Goal: Check status: Check status

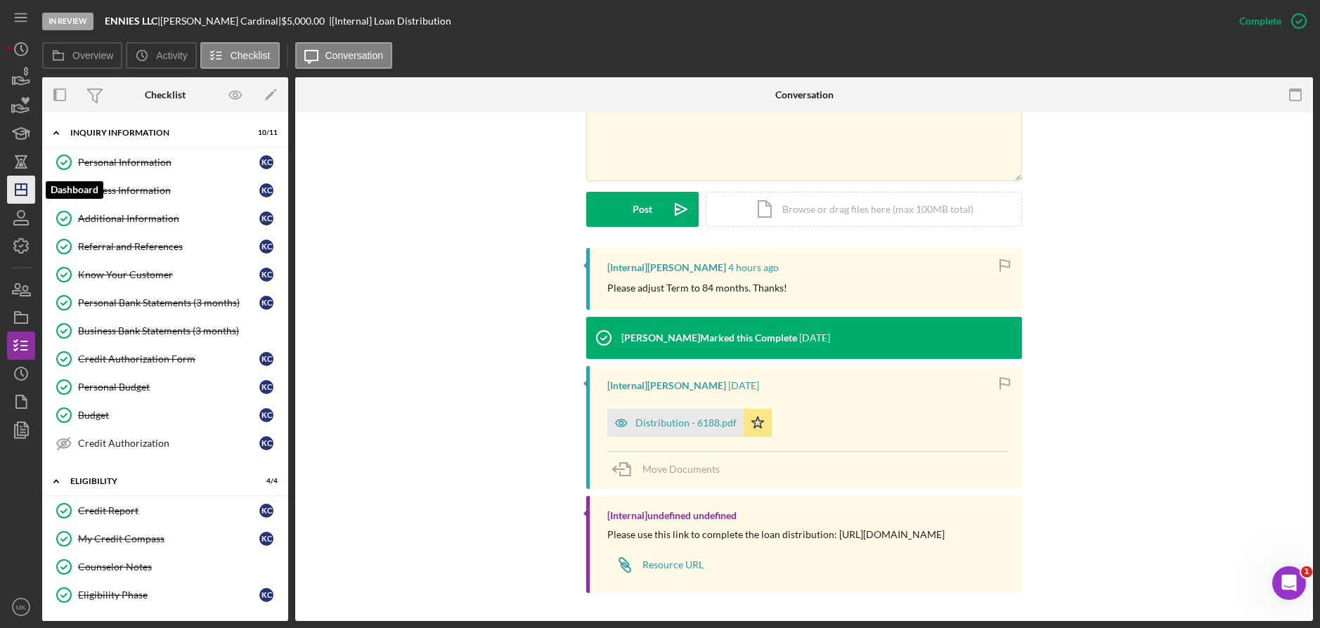
click at [17, 179] on icon "Icon/Dashboard" at bounding box center [21, 189] width 35 height 35
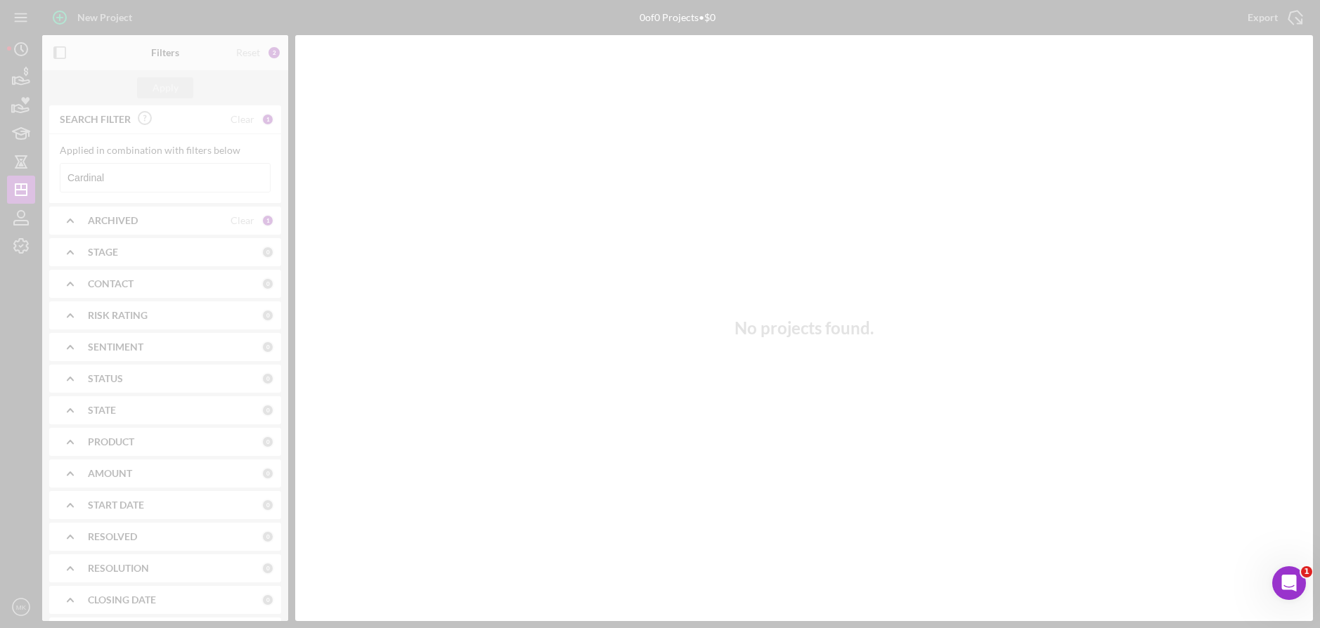
click at [170, 171] on div at bounding box center [660, 314] width 1320 height 628
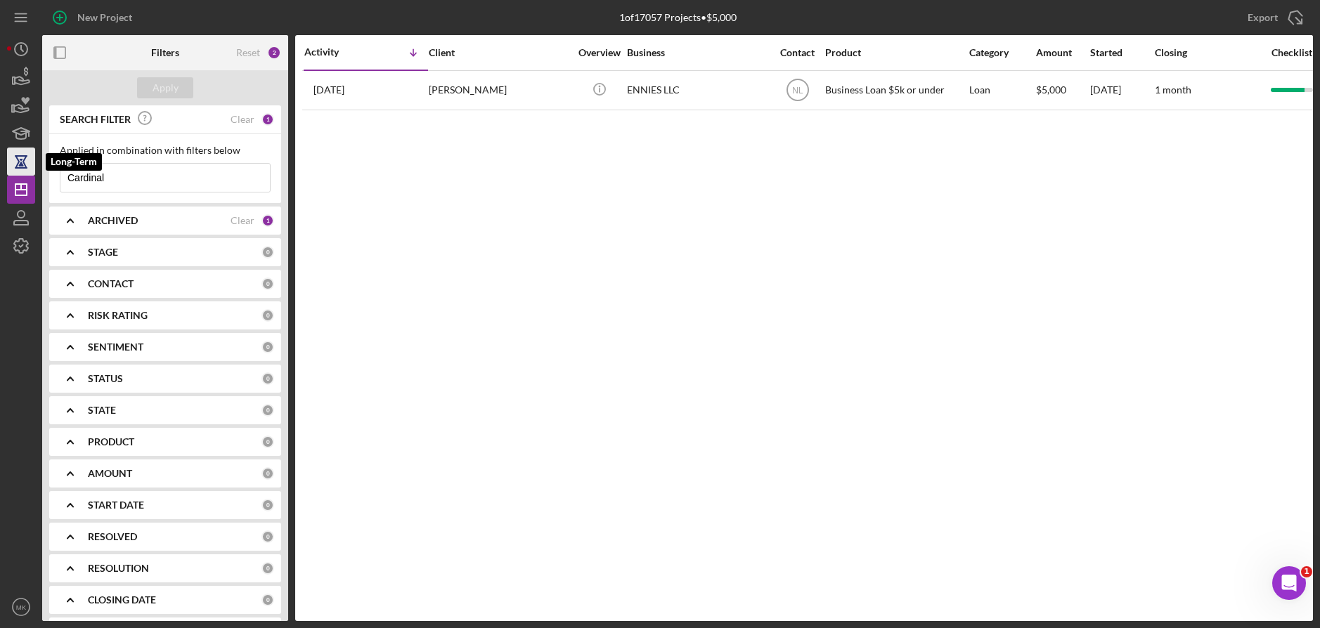
drag, startPoint x: 168, startPoint y: 171, endPoint x: 10, endPoint y: 164, distance: 158.3
click at [10, 164] on div "New Project 1 of 17057 Projects • $5,000 Cardinal Export Icon/Export Filters Re…" at bounding box center [660, 310] width 1306 height 621
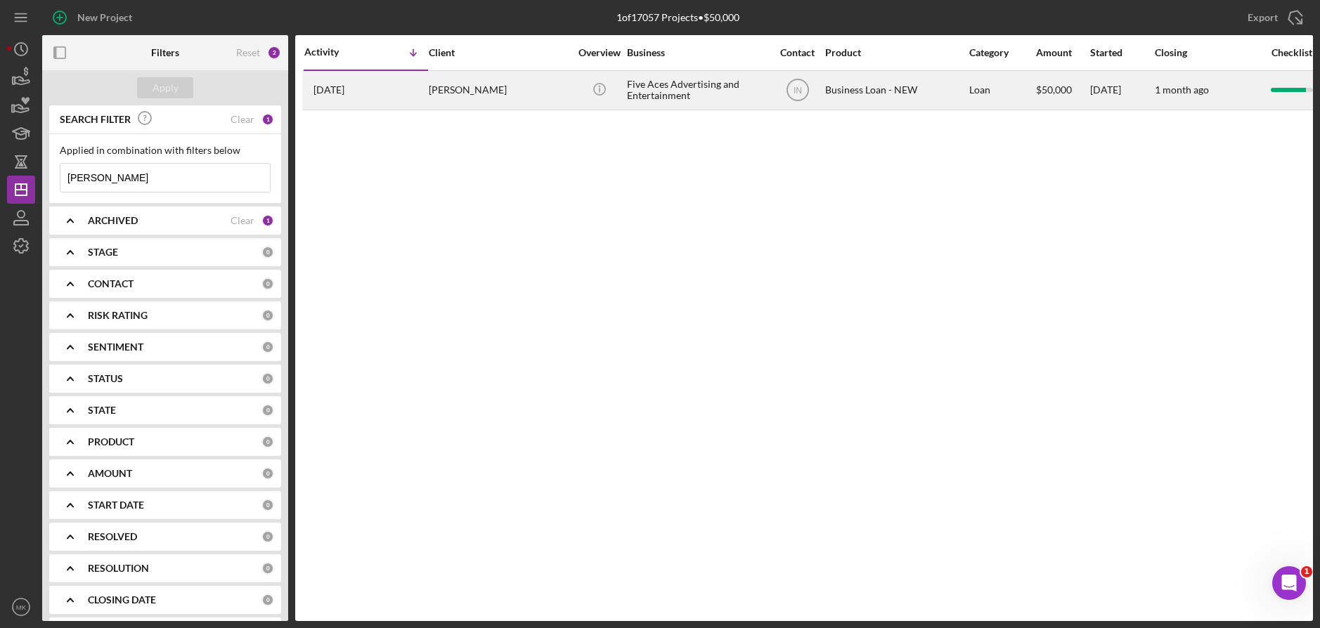
type input "[PERSON_NAME]"
click at [500, 89] on div "[PERSON_NAME]" at bounding box center [499, 90] width 141 height 37
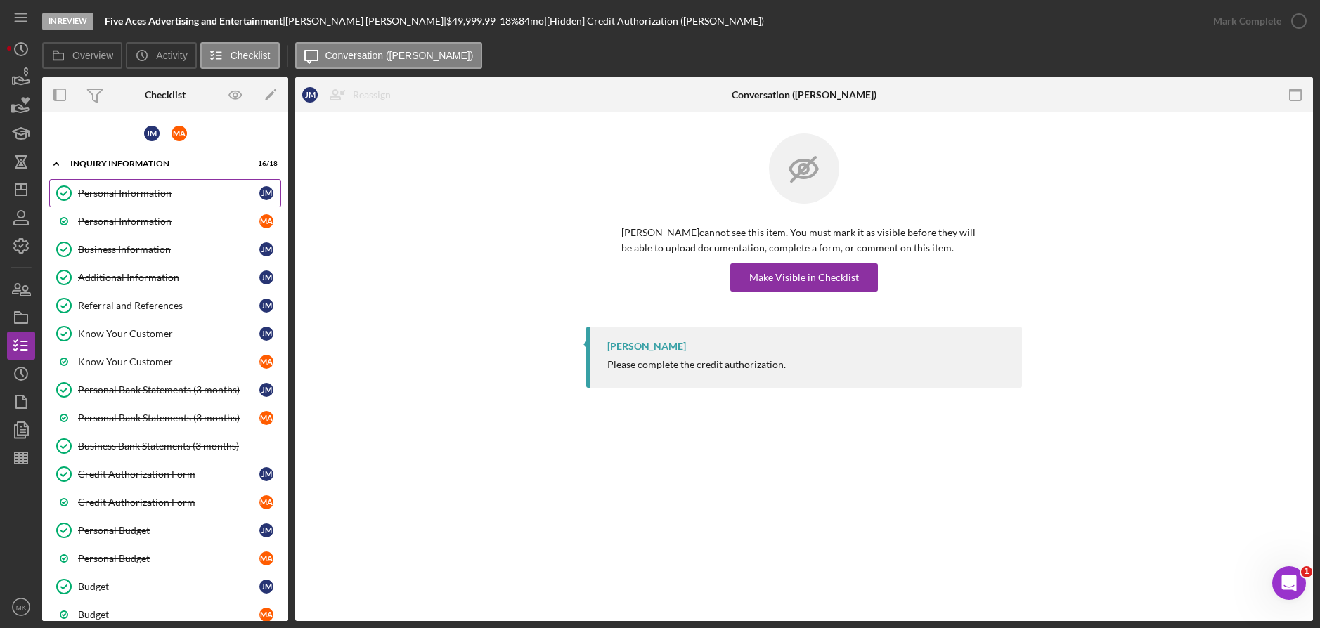
click at [183, 188] on div "Personal Information" at bounding box center [168, 193] width 181 height 11
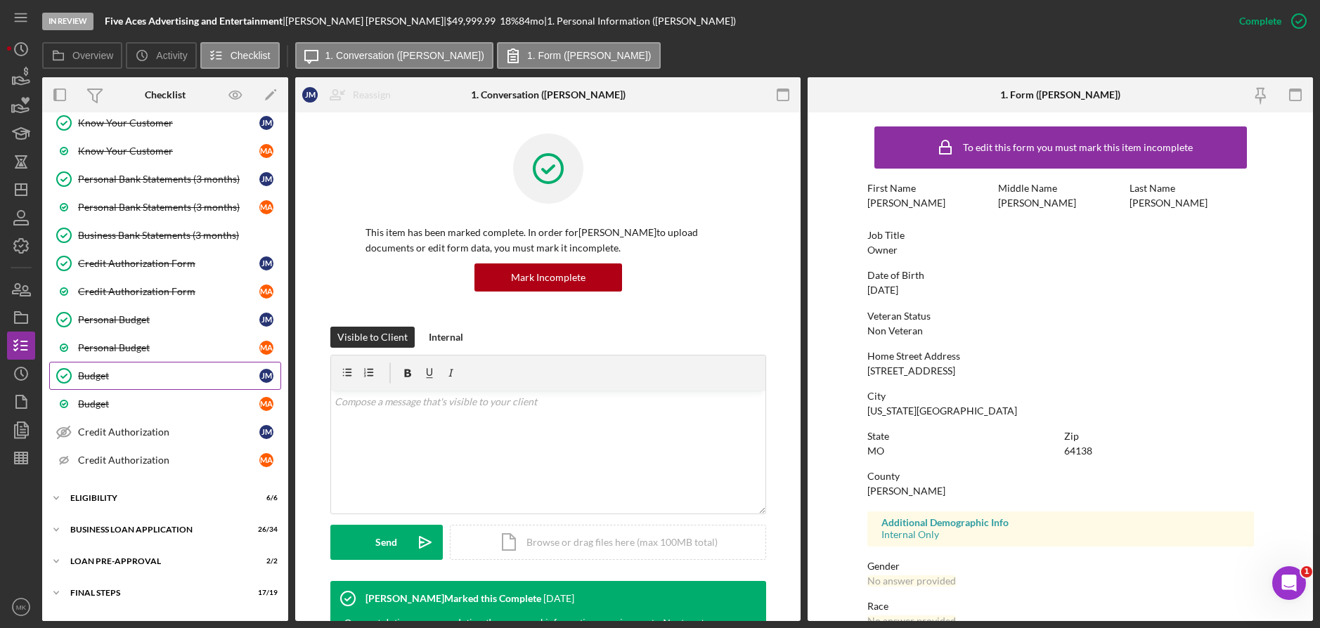
scroll to position [236, 0]
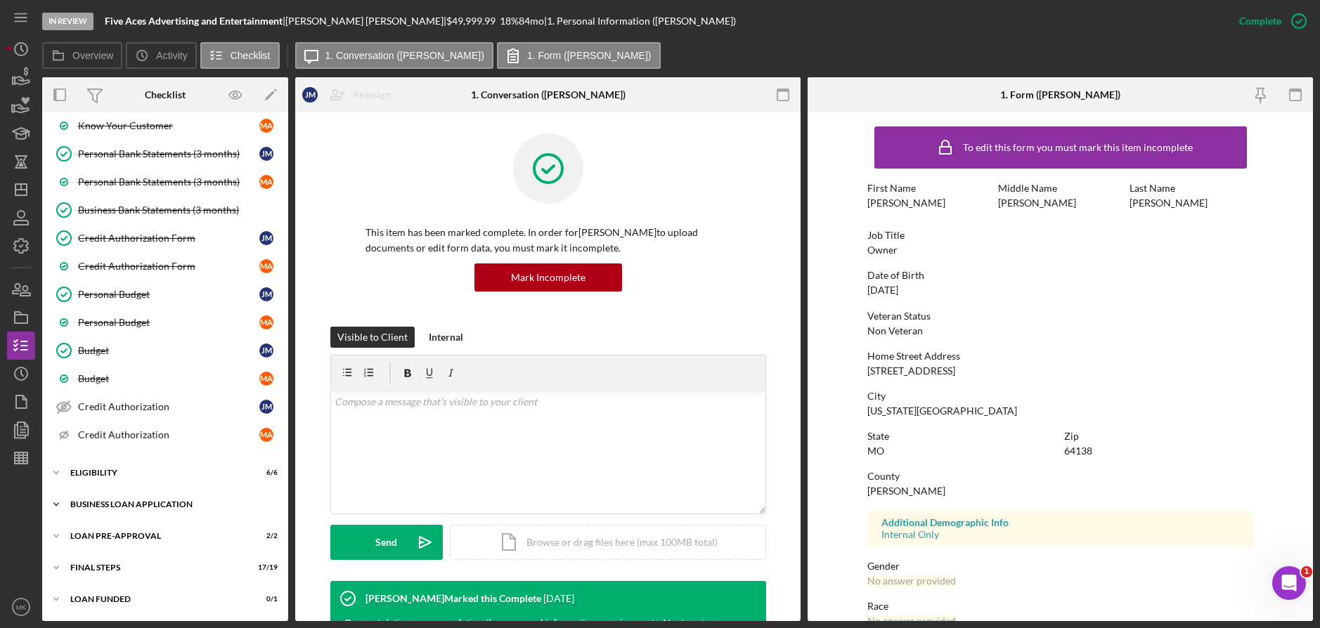
click at [111, 505] on div "BUSINESS LOAN APPLICATION" at bounding box center [170, 504] width 200 height 8
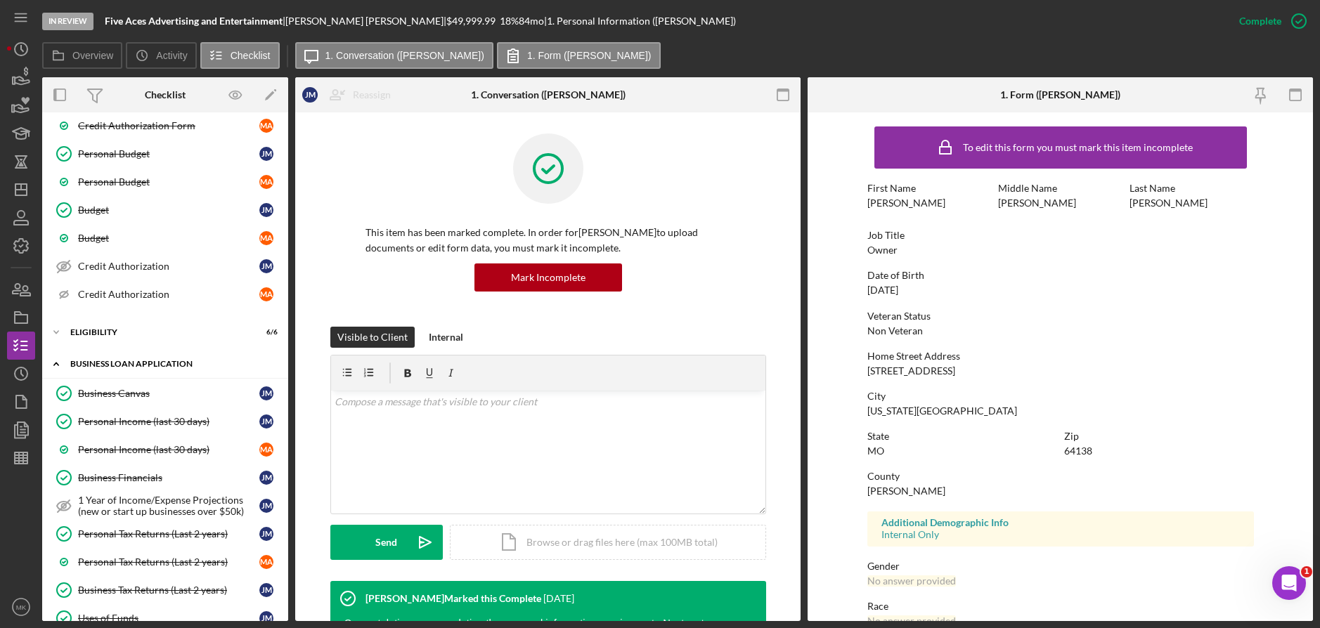
scroll to position [447, 0]
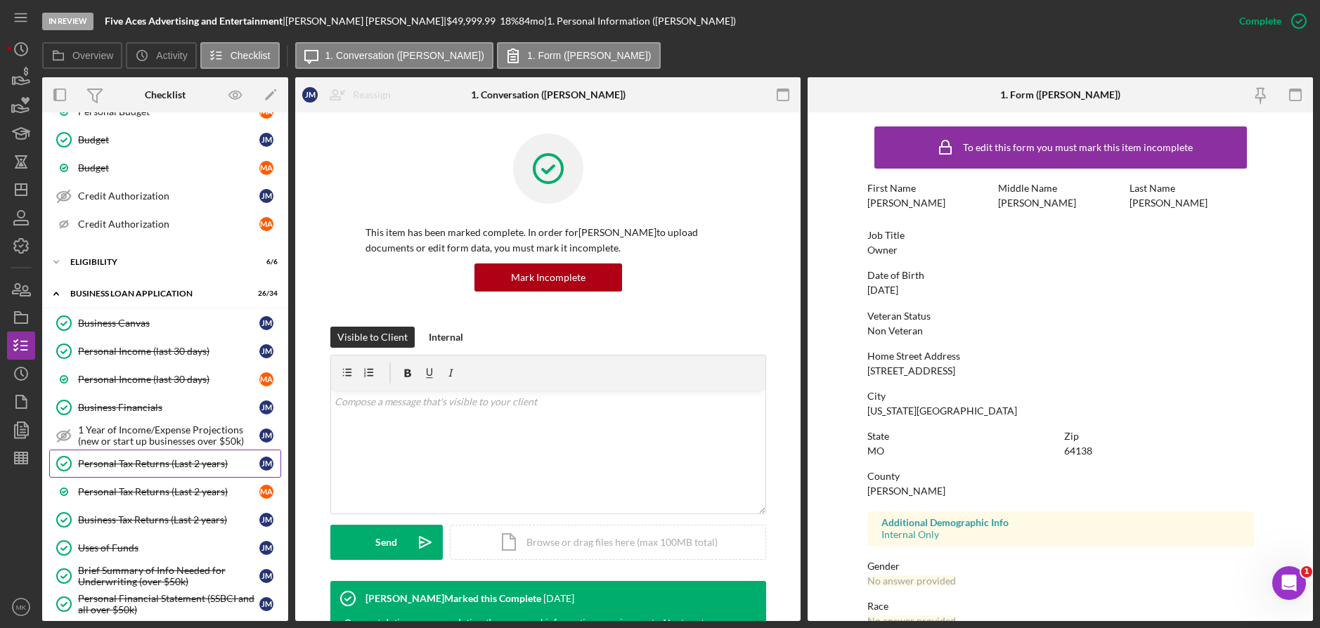
click at [127, 470] on div "Personal Tax Returns (Last 2 years)" at bounding box center [168, 463] width 181 height 11
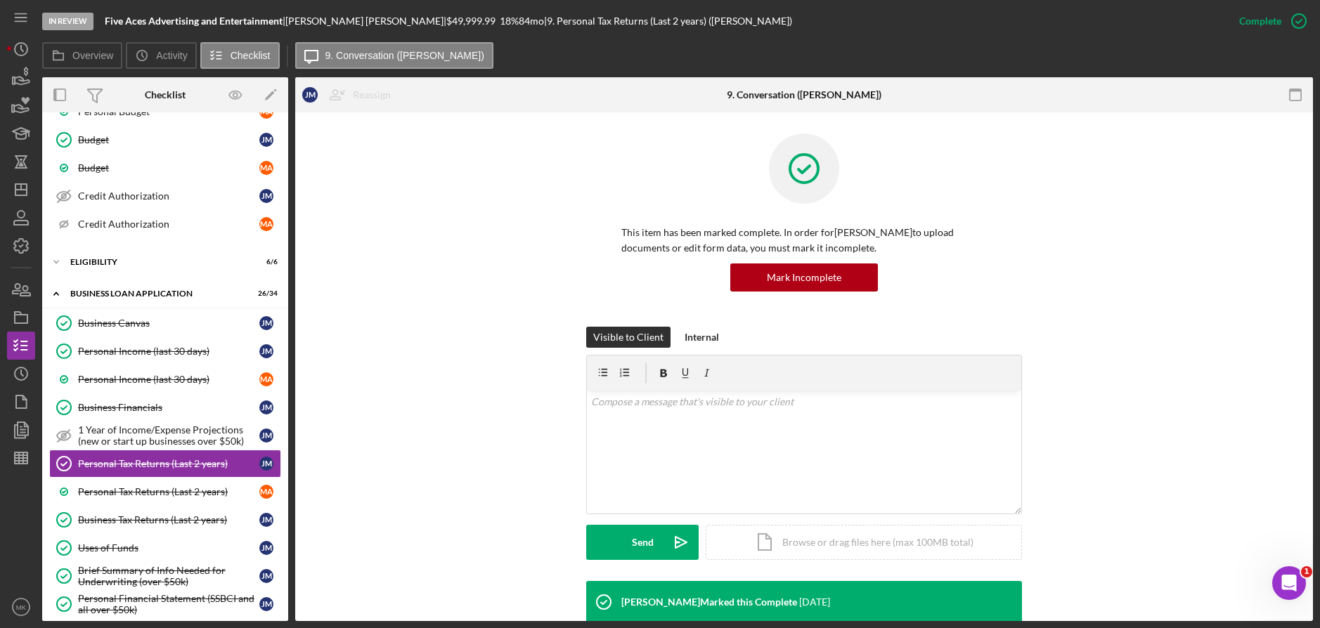
scroll to position [281, 0]
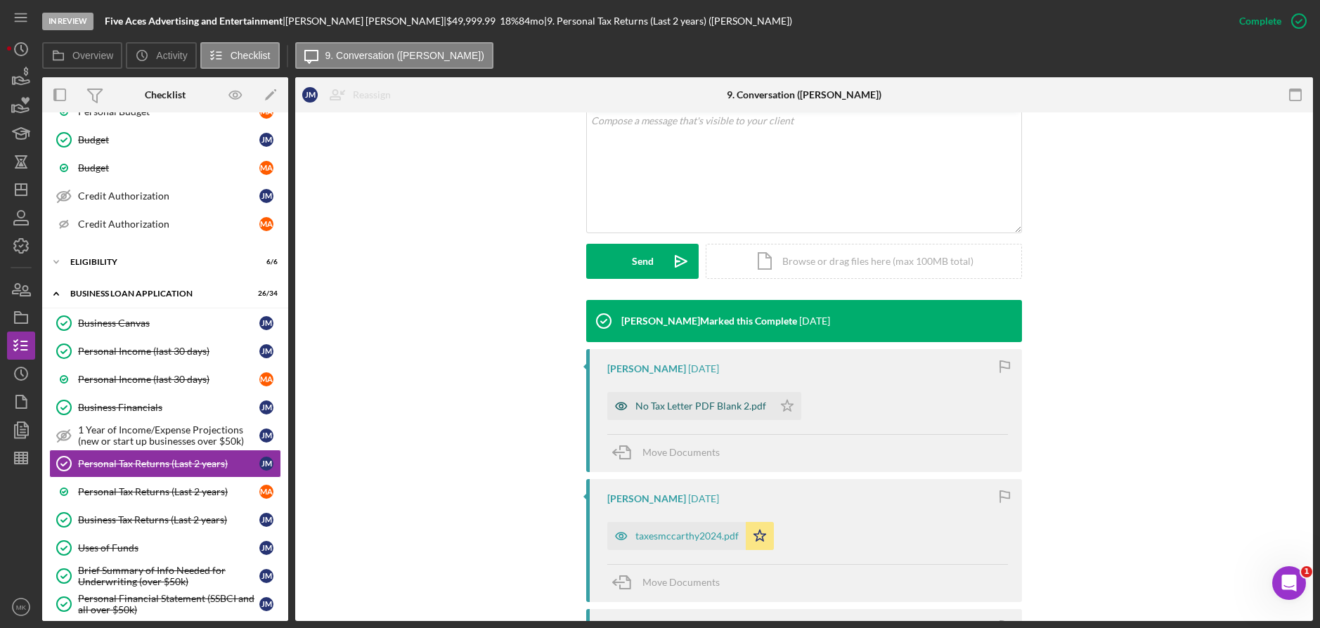
click at [664, 411] on div "No Tax Letter PDF Blank 2.pdf" at bounding box center [700, 406] width 131 height 11
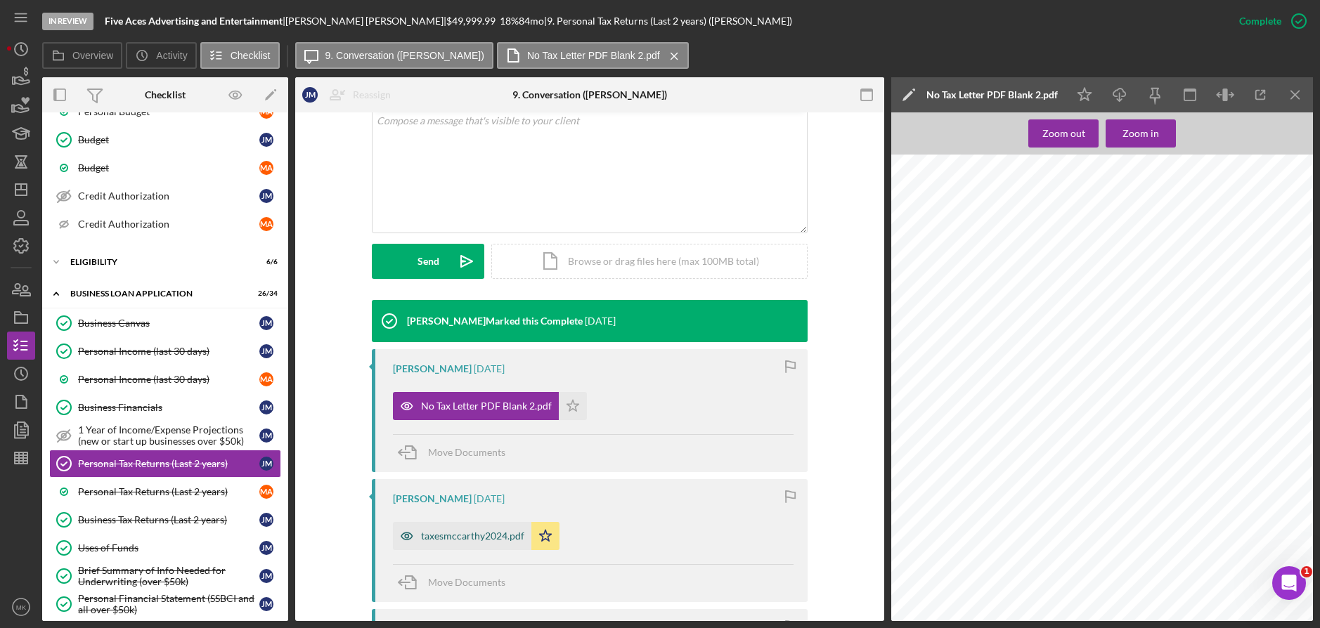
click at [465, 545] on div "taxesmccarthy2024.pdf" at bounding box center [462, 536] width 138 height 28
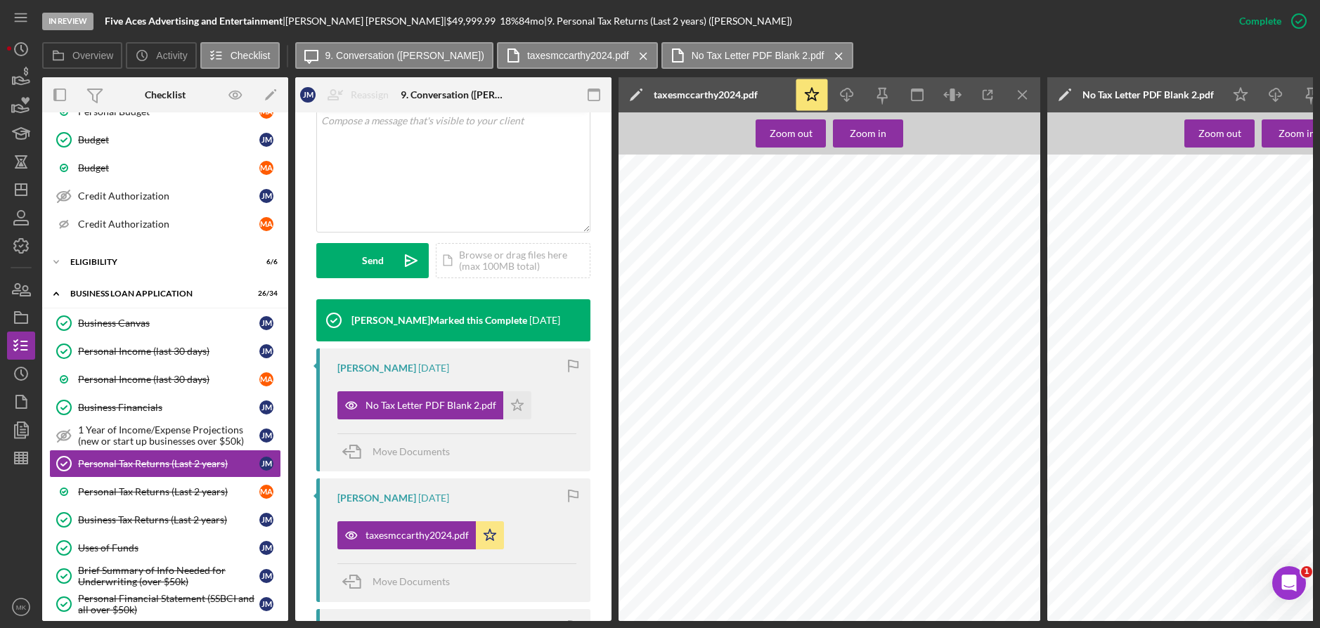
scroll to position [141, 0]
click at [169, 499] on link "Personal Tax Returns (Last 2 years) M A" at bounding box center [165, 492] width 232 height 28
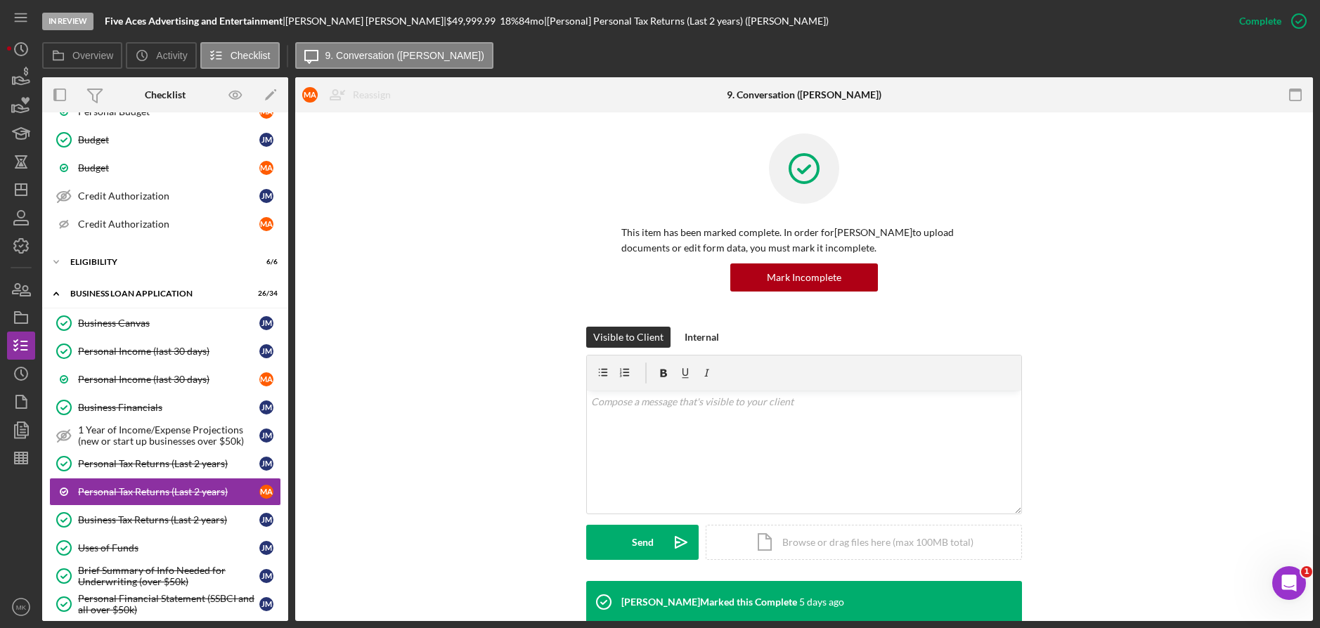
scroll to position [351, 0]
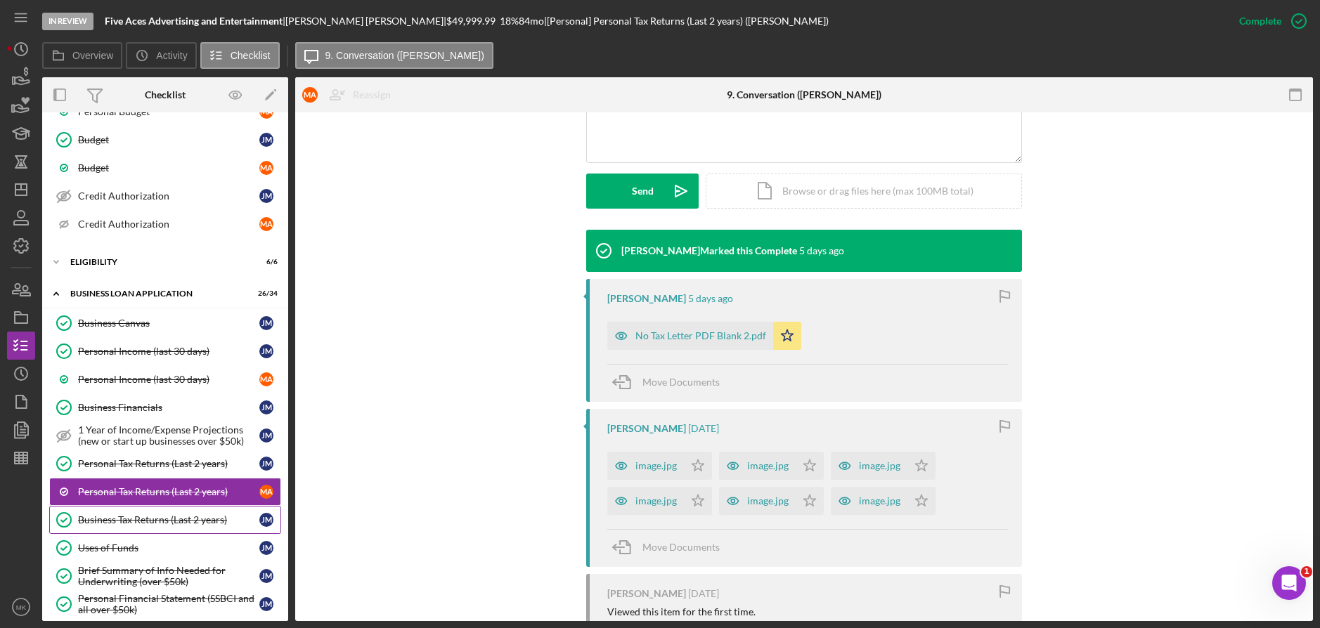
click at [134, 521] on div "Business Tax Returns (Last 2 years)" at bounding box center [168, 520] width 181 height 11
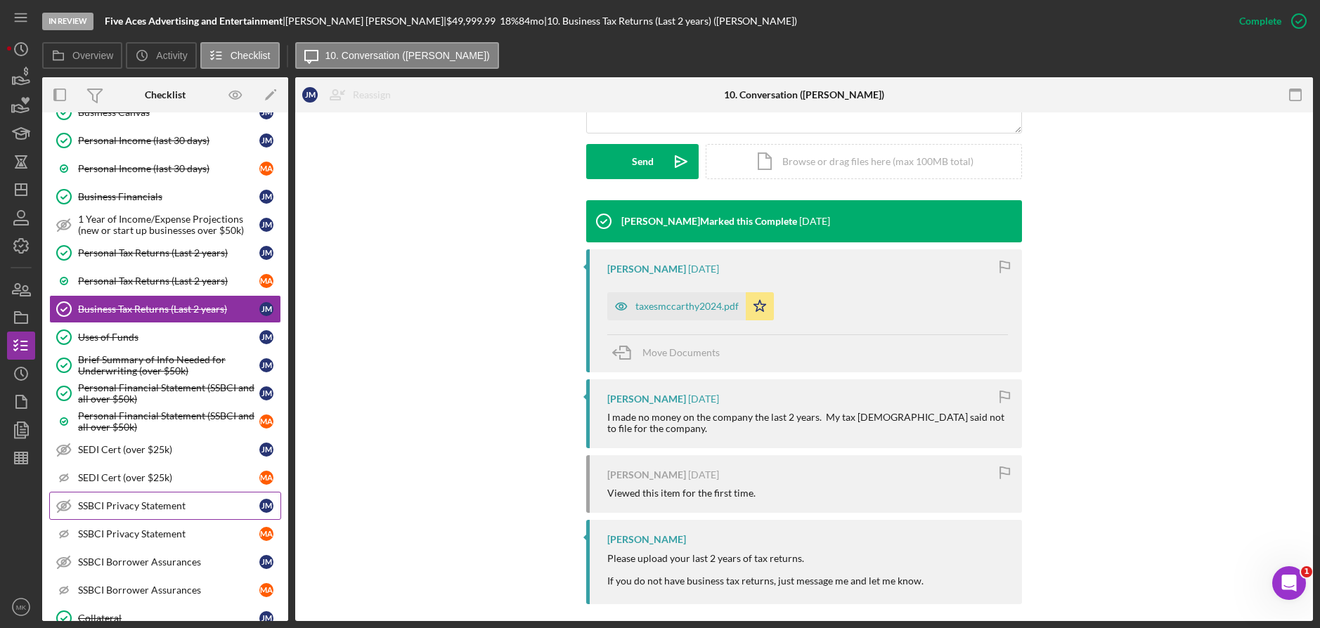
scroll to position [728, 0]
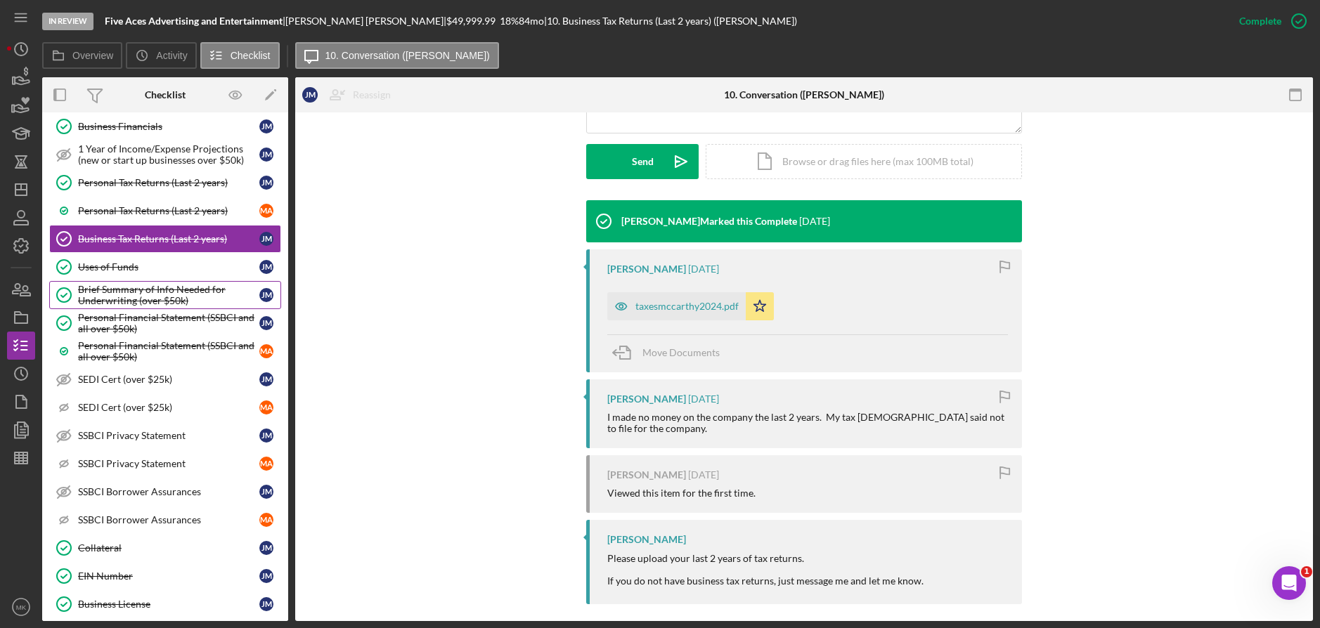
click at [174, 300] on div "Brief Summary of Info Needed for Underwriting (over $50k)" at bounding box center [168, 295] width 181 height 22
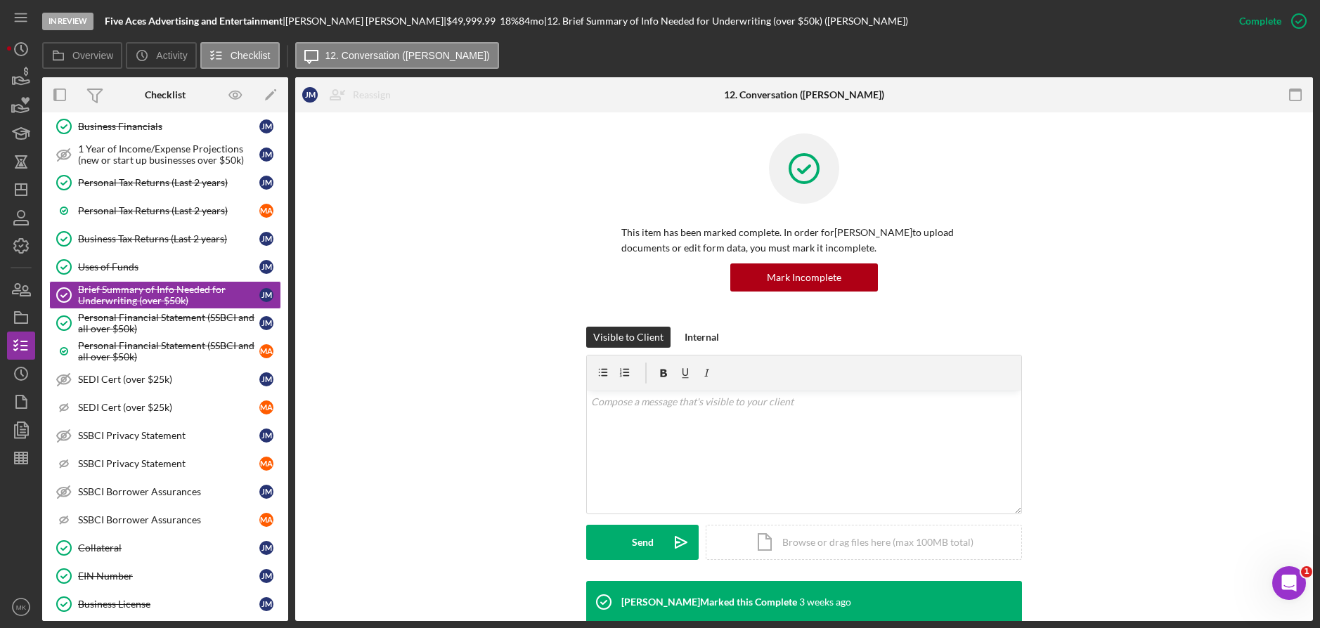
scroll to position [422, 0]
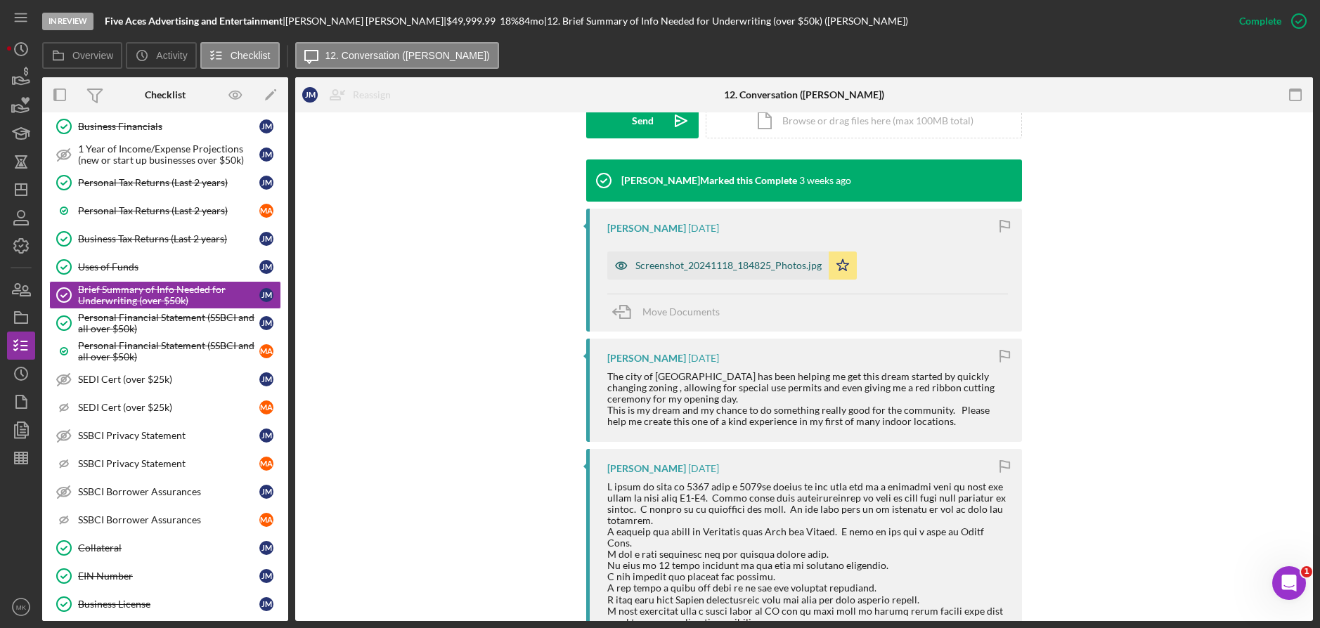
click at [702, 260] on div "Screenshot_20241118_184825_Photos.jpg" at bounding box center [728, 265] width 186 height 11
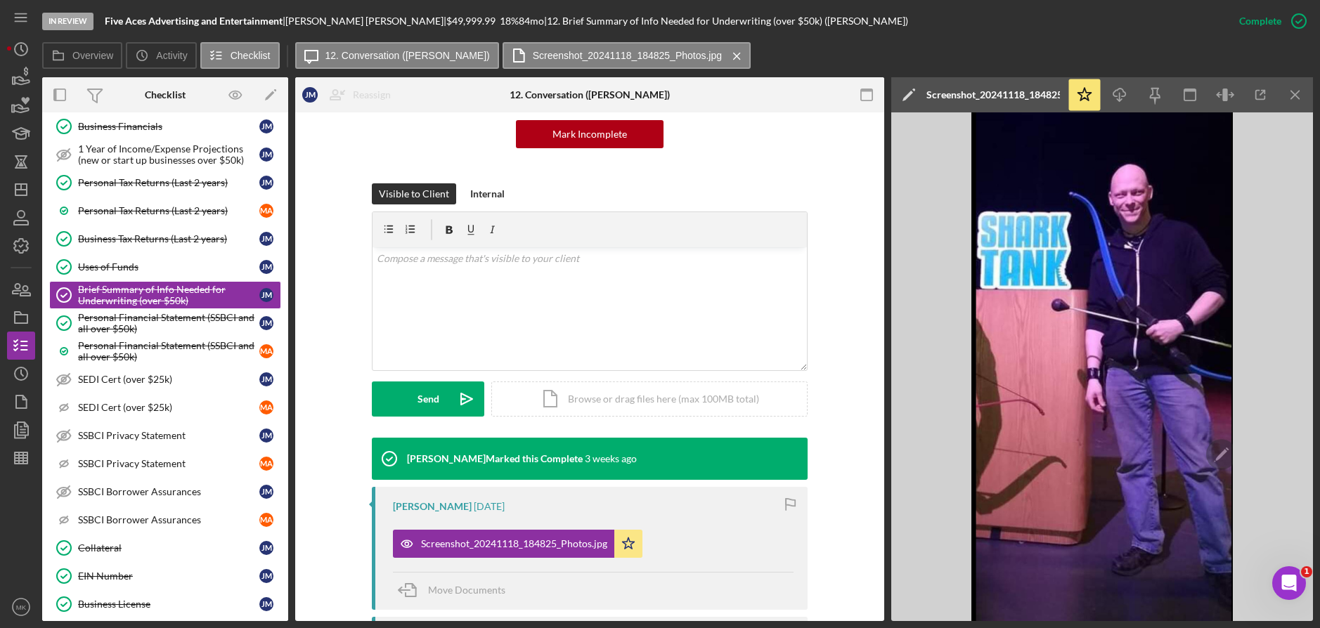
scroll to position [0, 0]
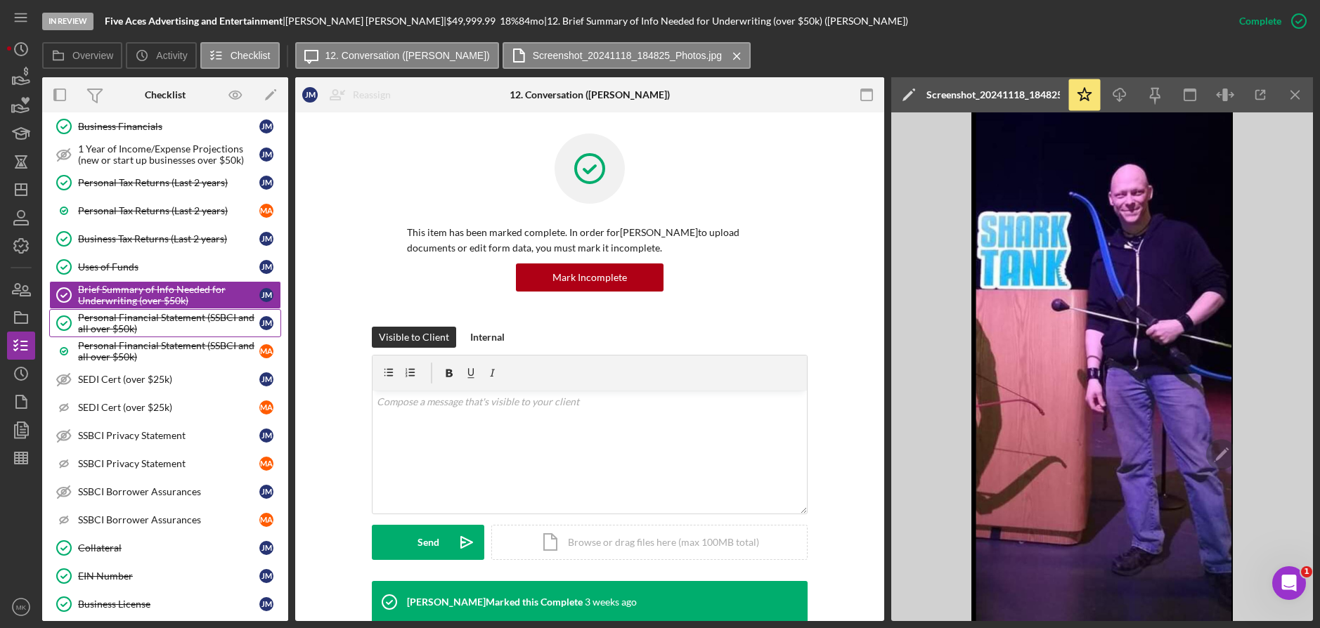
click at [156, 326] on div "Personal Financial Statement (SSBCI and all over $50k)" at bounding box center [168, 323] width 181 height 22
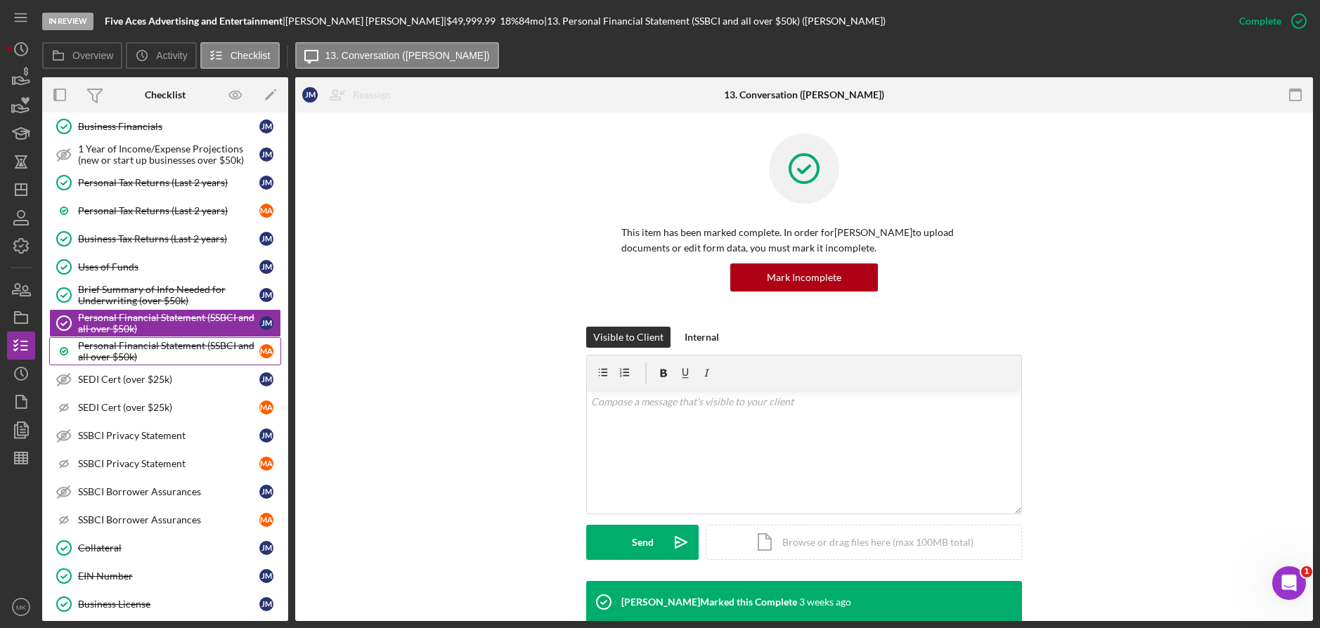
click at [157, 347] on div "Personal Financial Statement (SSBCI and all over $50k)" at bounding box center [168, 351] width 181 height 22
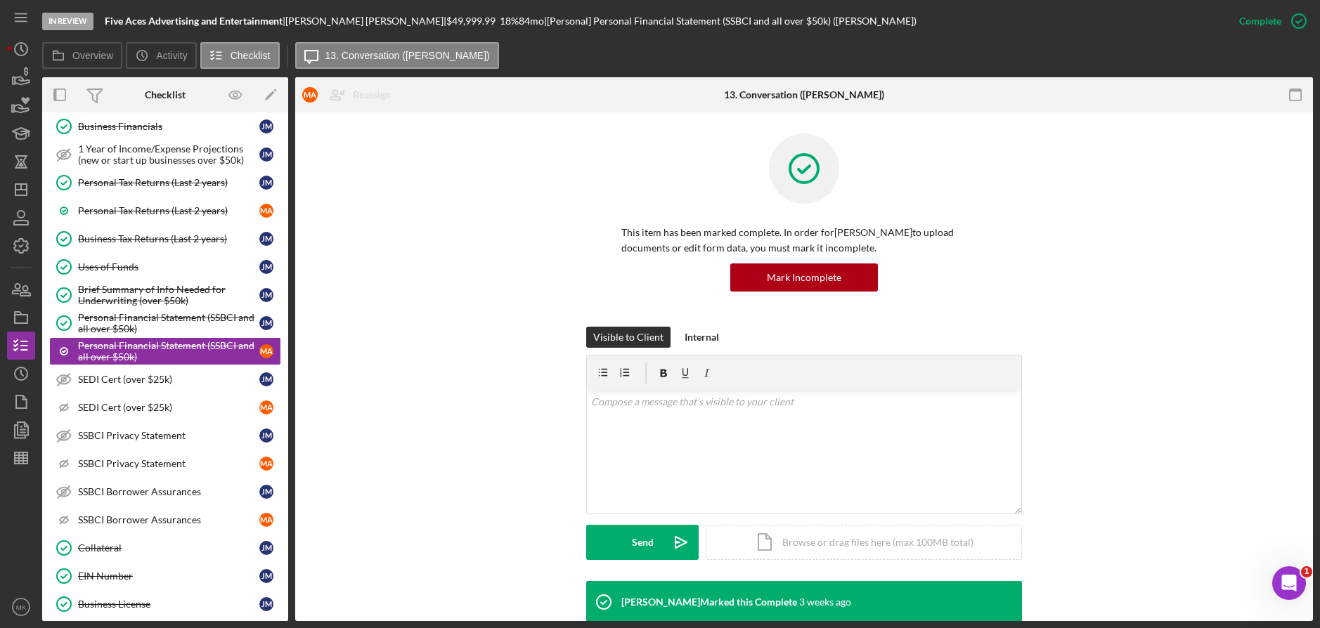
scroll to position [145, 0]
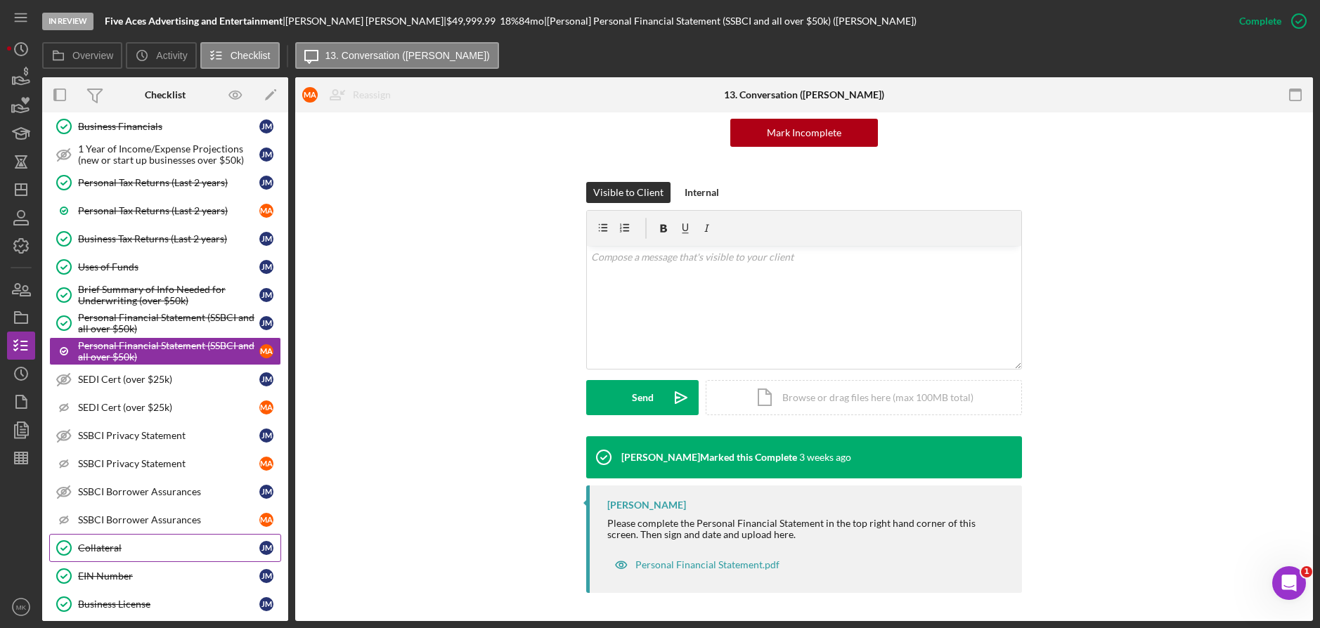
click at [131, 545] on div "Collateral" at bounding box center [168, 548] width 181 height 11
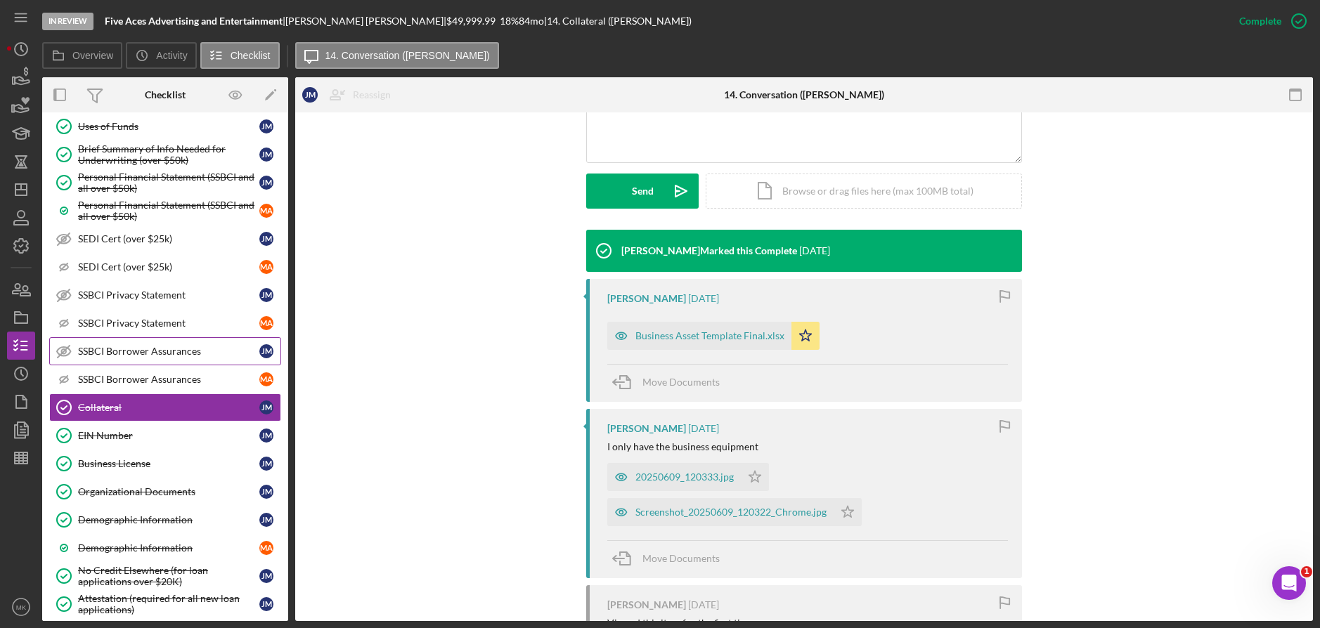
scroll to position [939, 0]
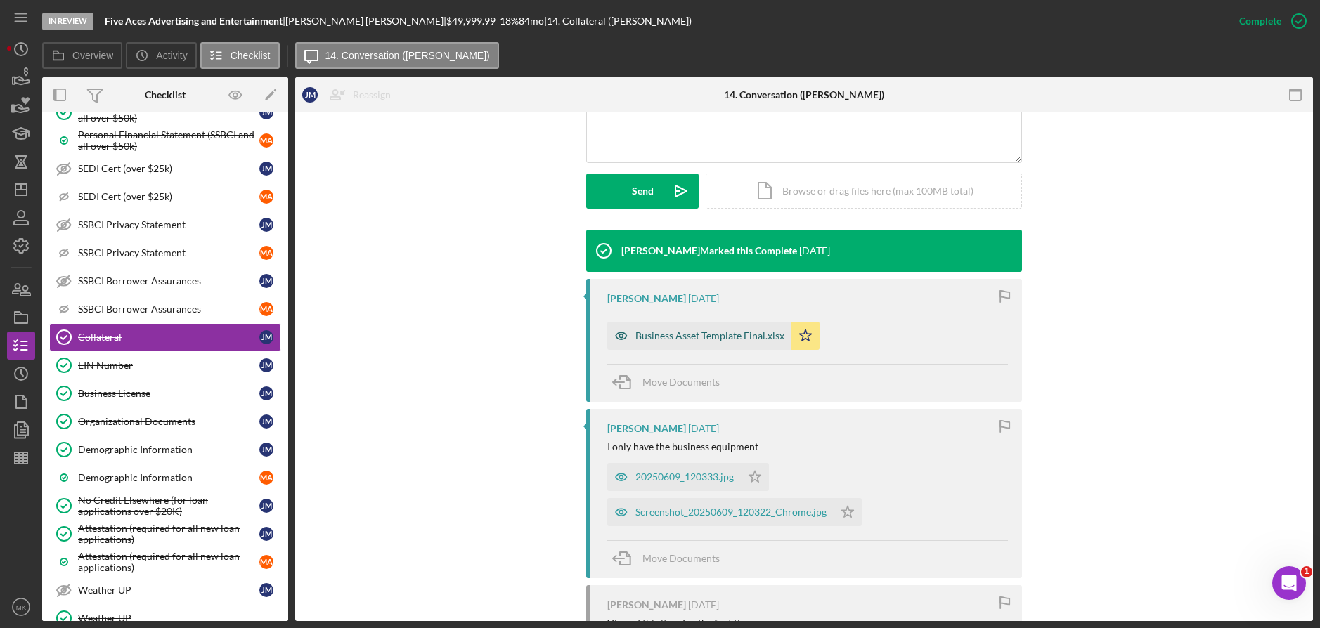
click at [757, 335] on div "Business Asset Template Final.xlsx" at bounding box center [709, 335] width 149 height 11
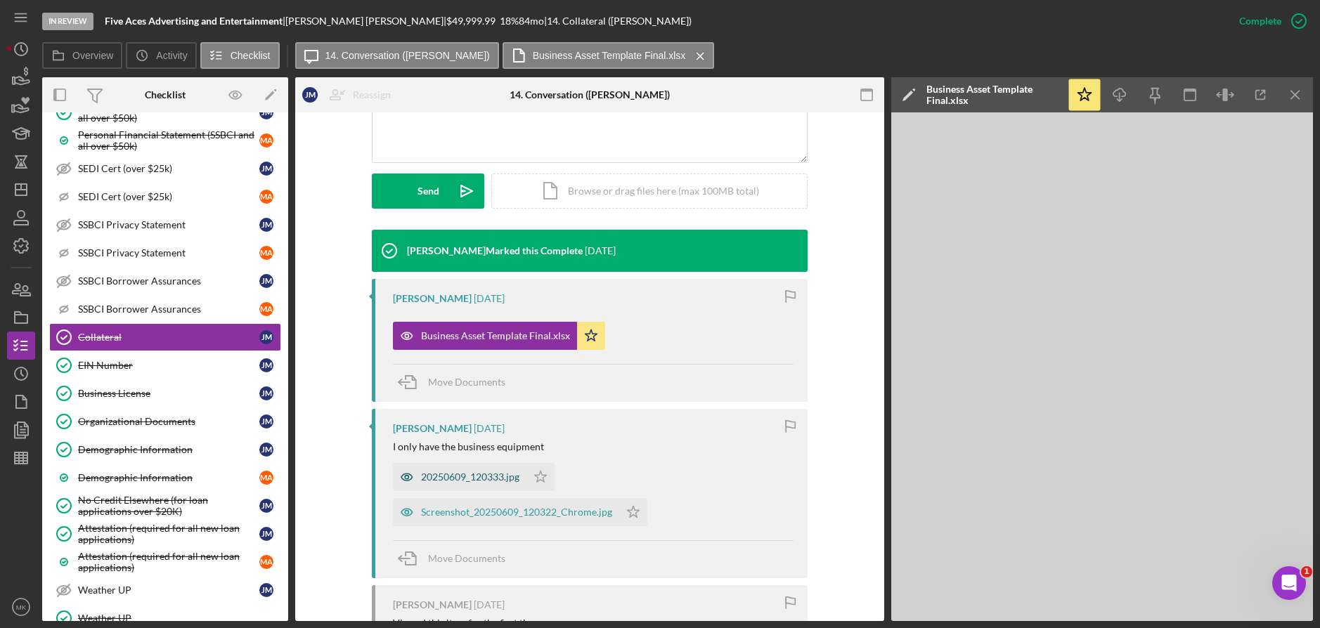
click at [463, 467] on div "20250609_120333.jpg" at bounding box center [460, 477] width 134 height 28
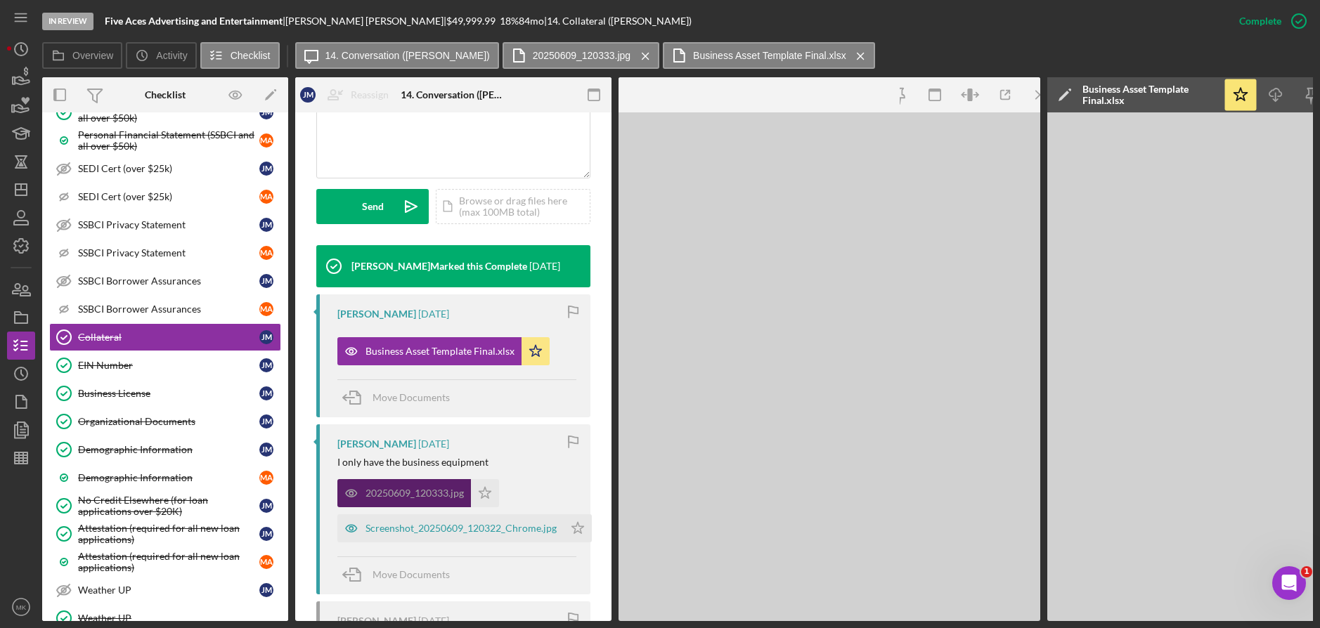
scroll to position [367, 0]
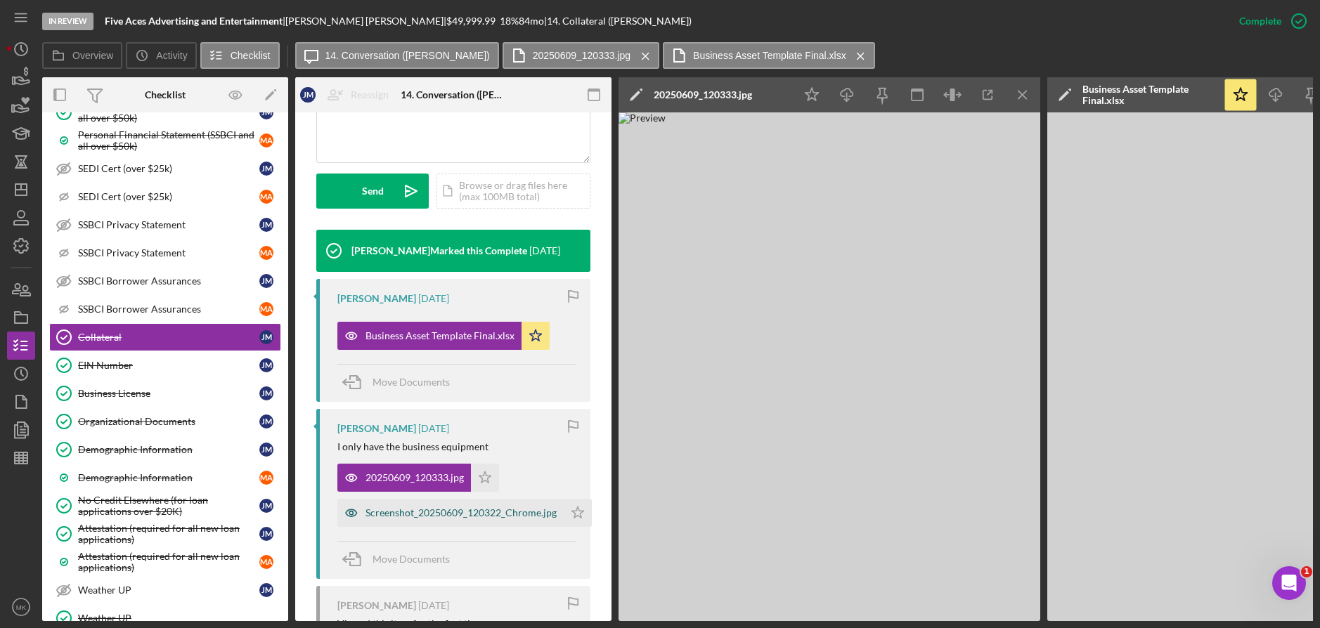
click at [453, 510] on div "Screenshot_20250609_120322_Chrome.jpg" at bounding box center [461, 513] width 191 height 11
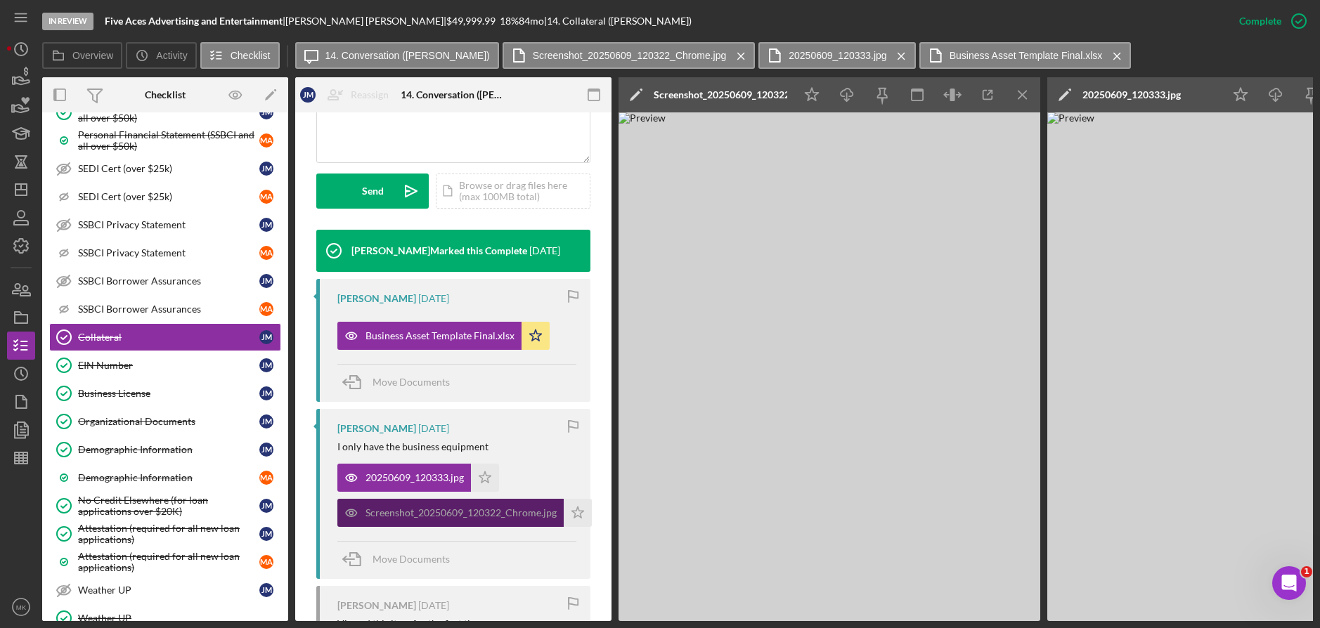
scroll to position [578, 0]
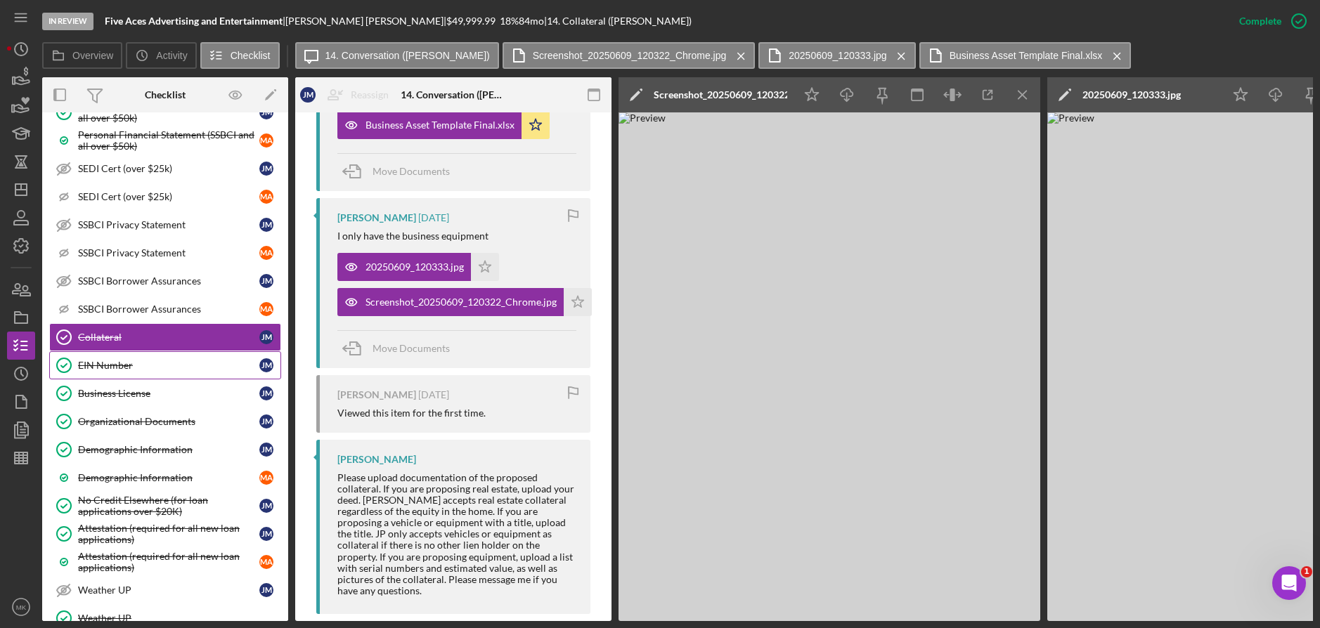
click at [155, 376] on link "EIN Number EIN Number [PERSON_NAME]" at bounding box center [165, 365] width 232 height 28
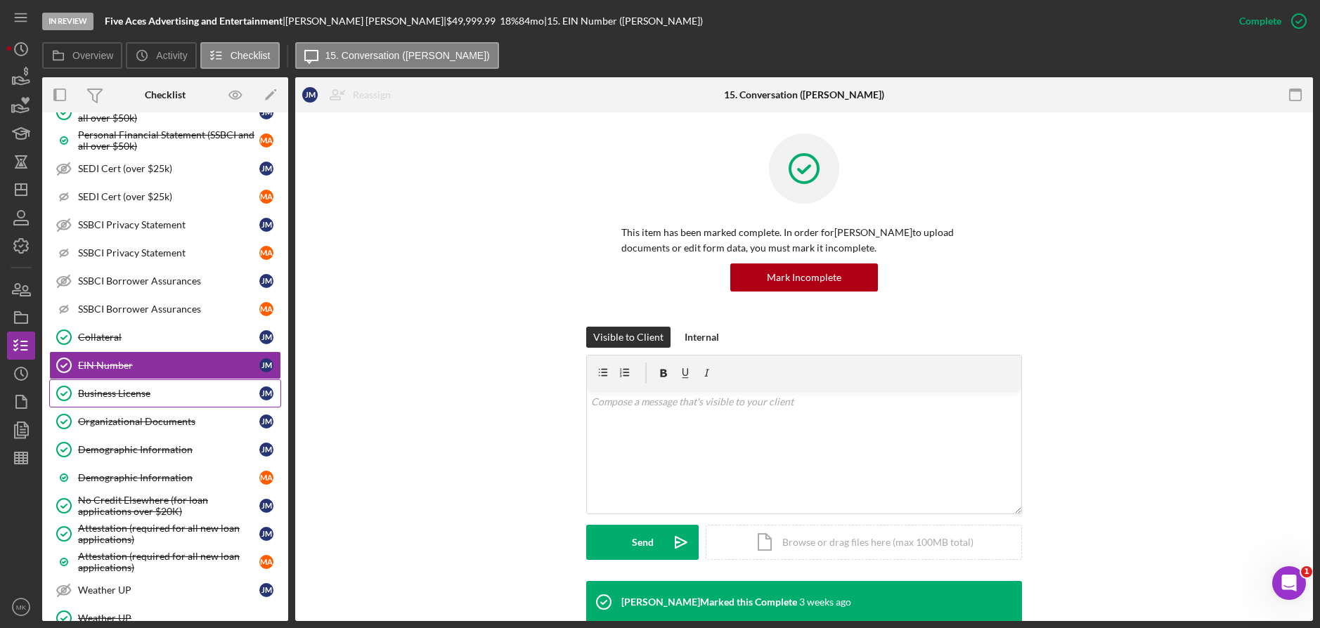
click at [127, 402] on link "Business License Business License [PERSON_NAME]" at bounding box center [165, 394] width 232 height 28
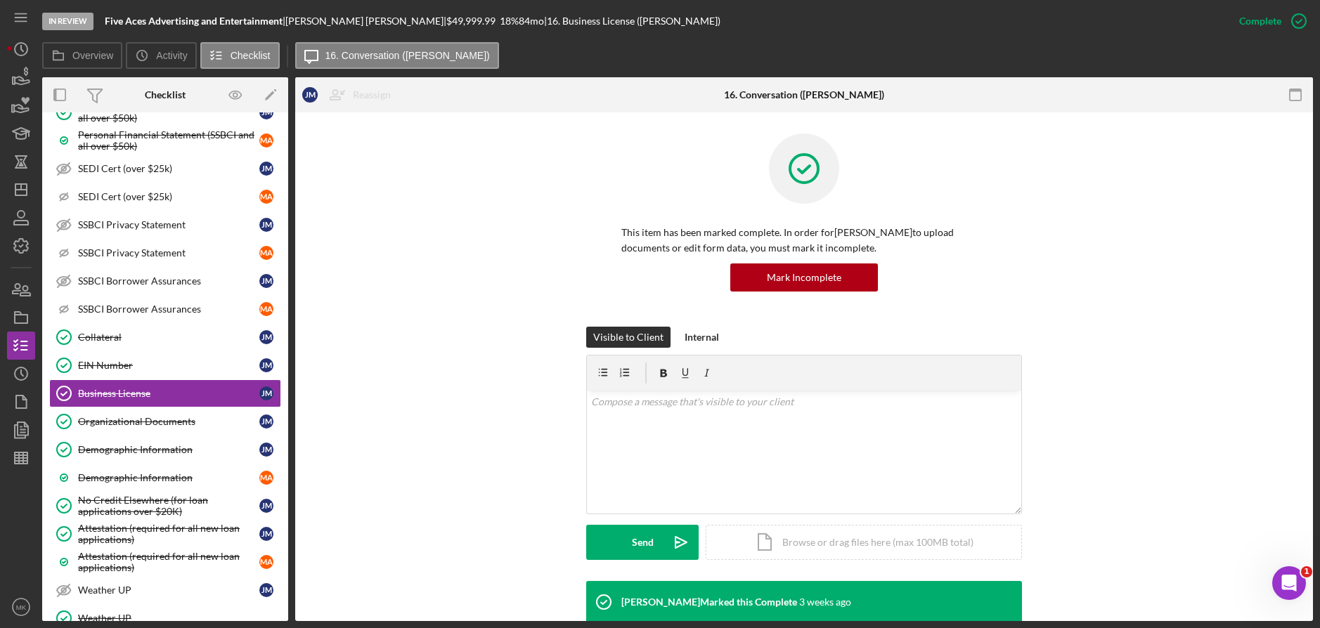
scroll to position [304, 0]
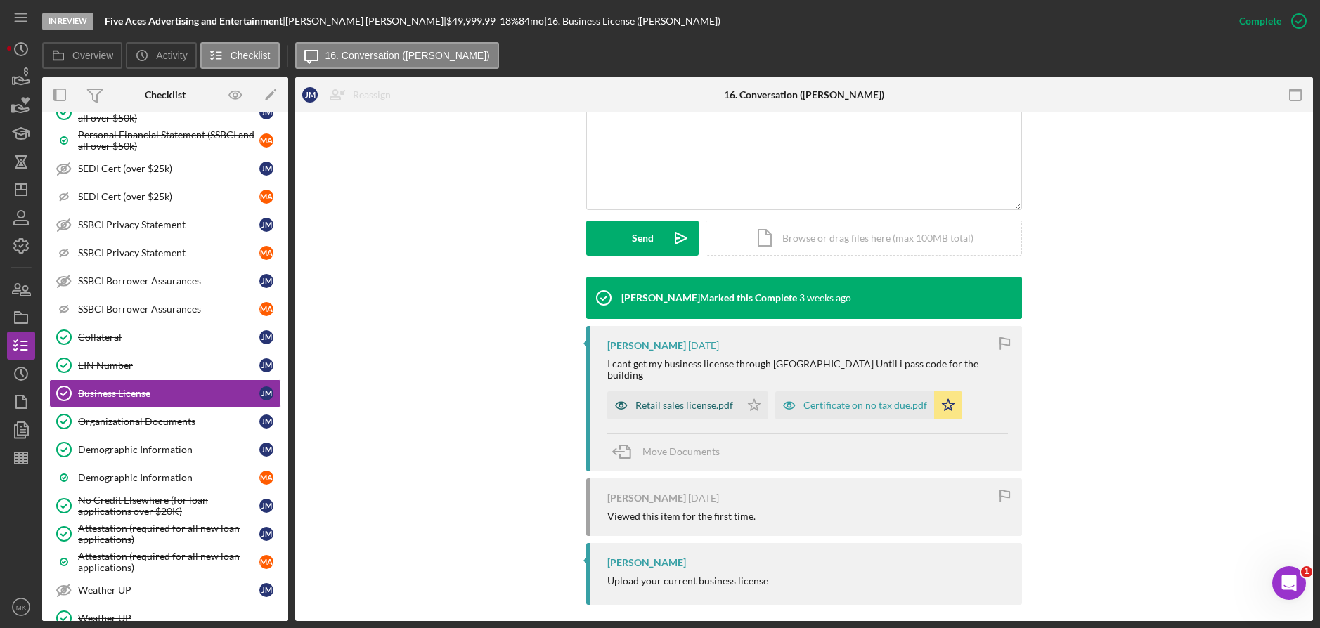
click at [685, 400] on div "Retail sales license.pdf" at bounding box center [684, 405] width 98 height 11
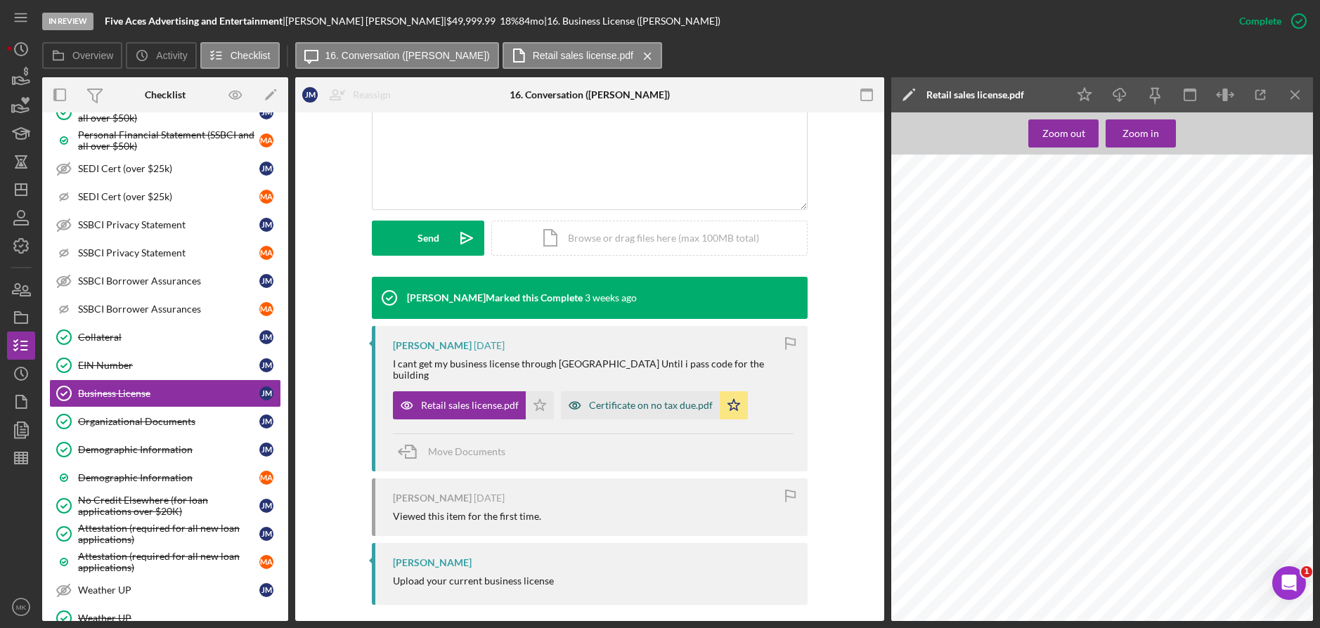
click at [647, 404] on div "Certificate on no tax due.pdf" at bounding box center [640, 406] width 159 height 28
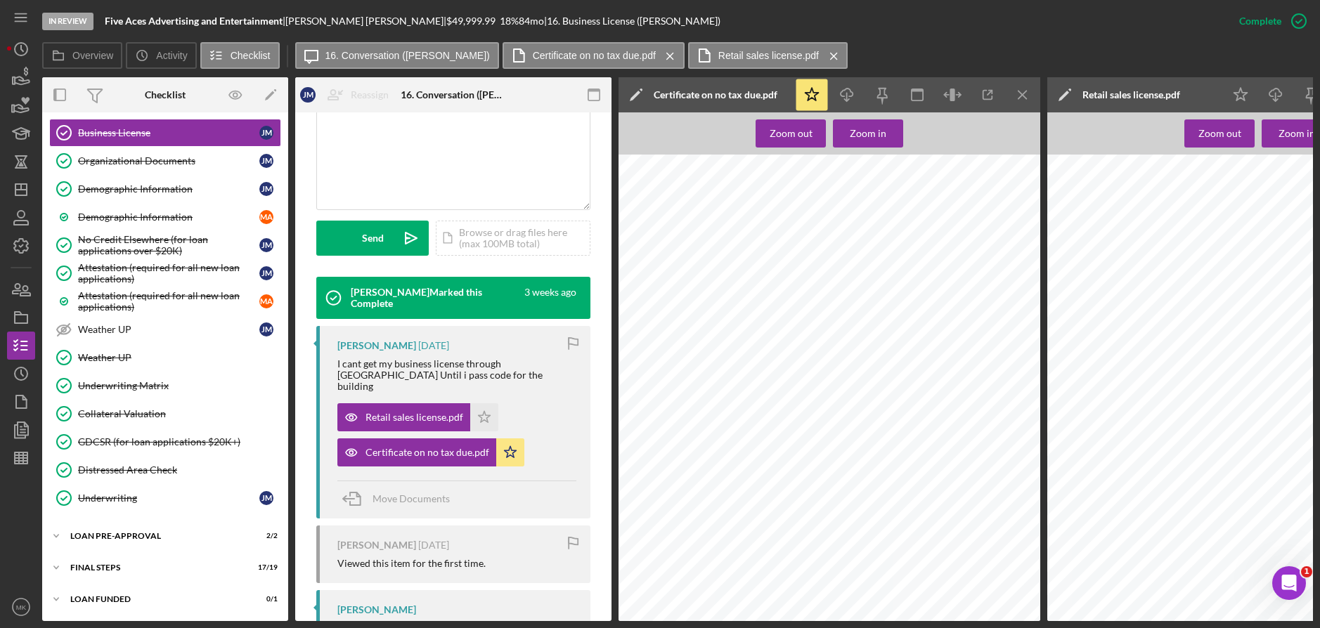
scroll to position [371, 0]
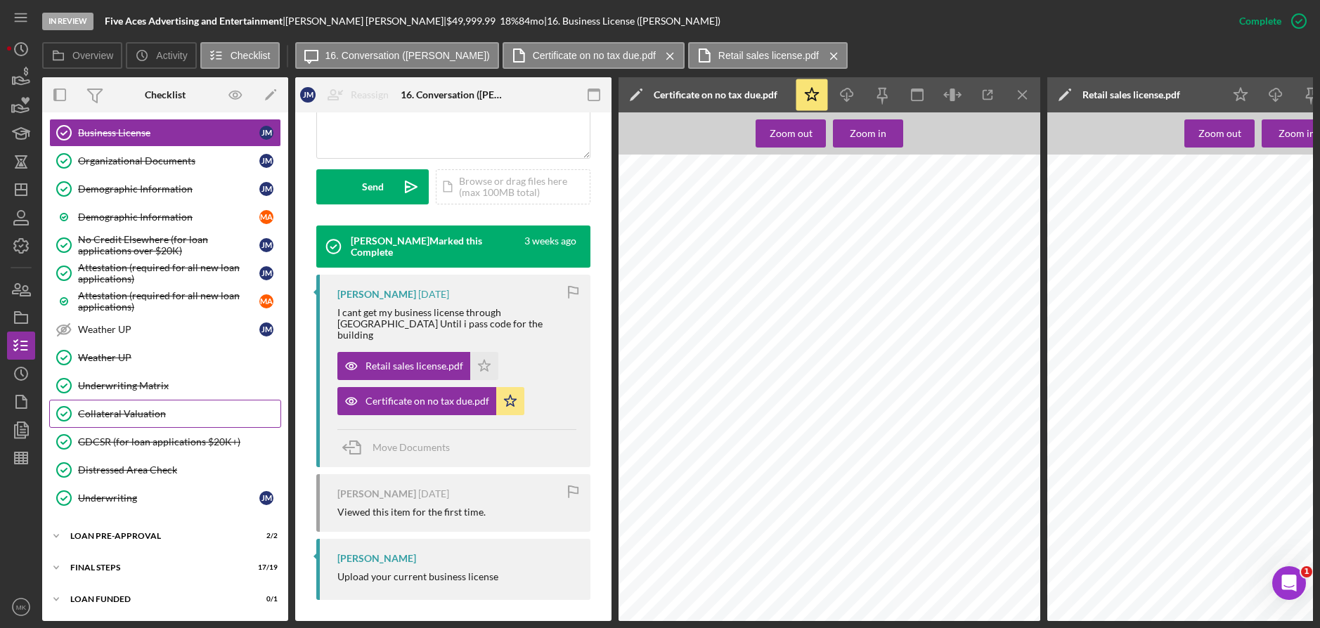
click at [134, 401] on link "Collateral Valuation Collateral Valuation" at bounding box center [165, 414] width 232 height 28
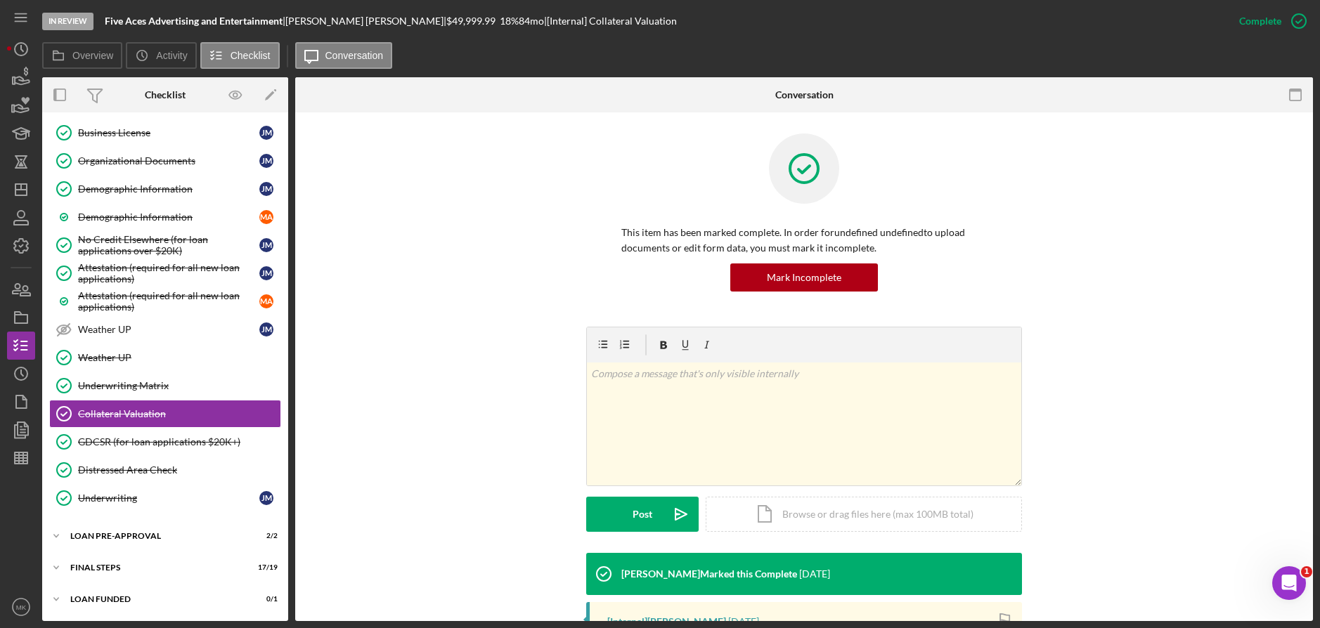
scroll to position [234, 0]
